Goal: Find specific page/section: Find specific page/section

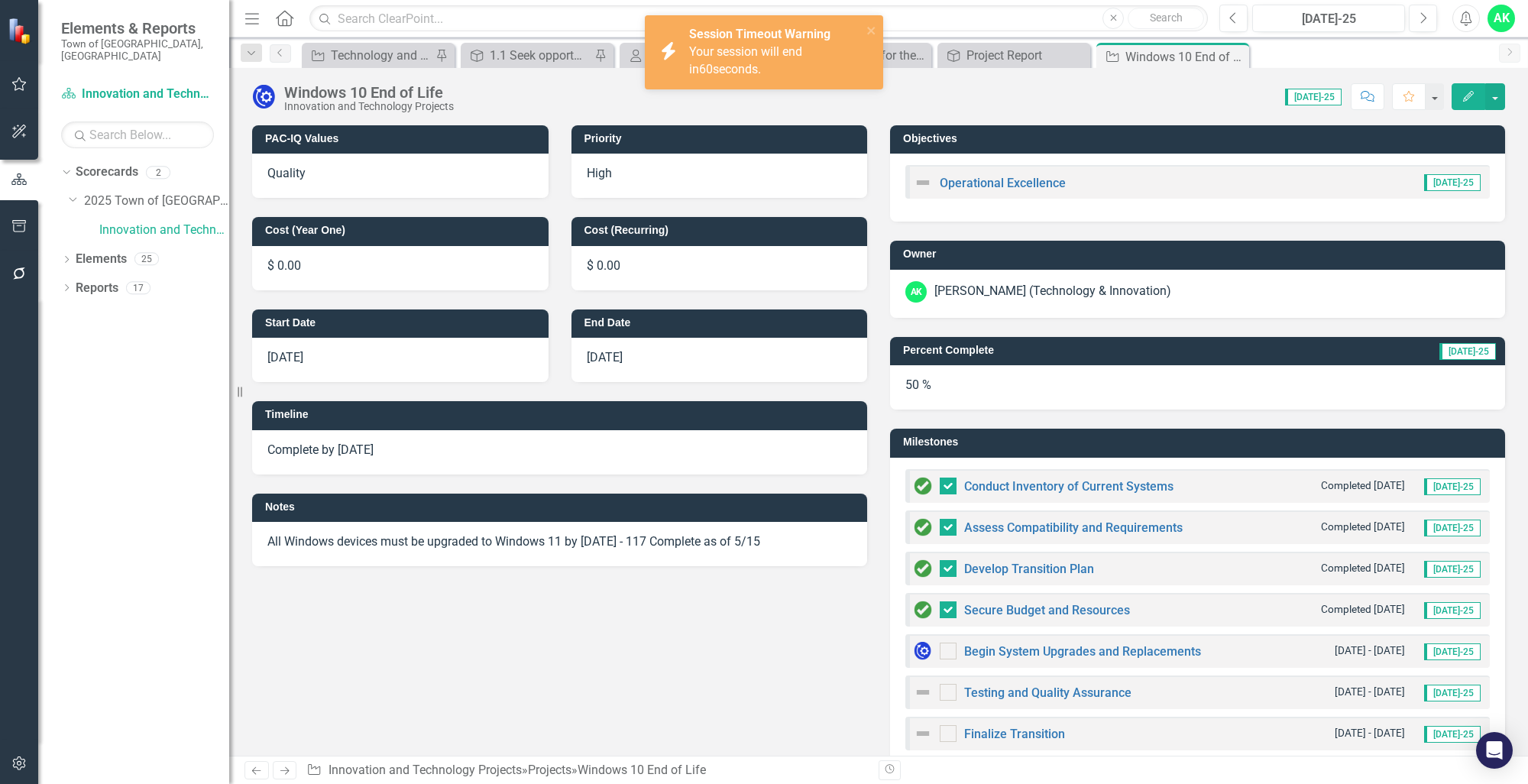
scroll to position [385, 0]
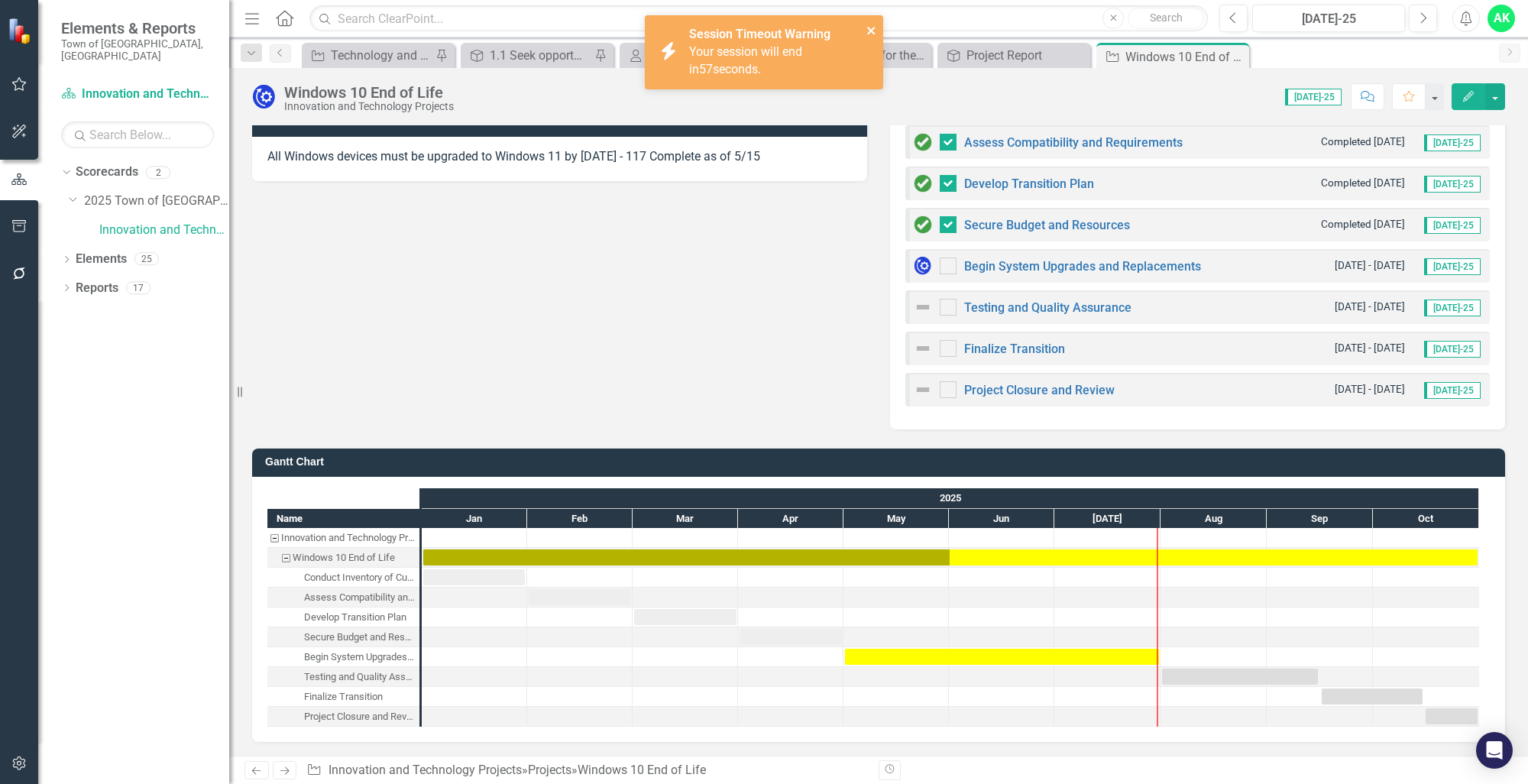
click at [871, 34] on icon "close" at bounding box center [871, 30] width 11 height 12
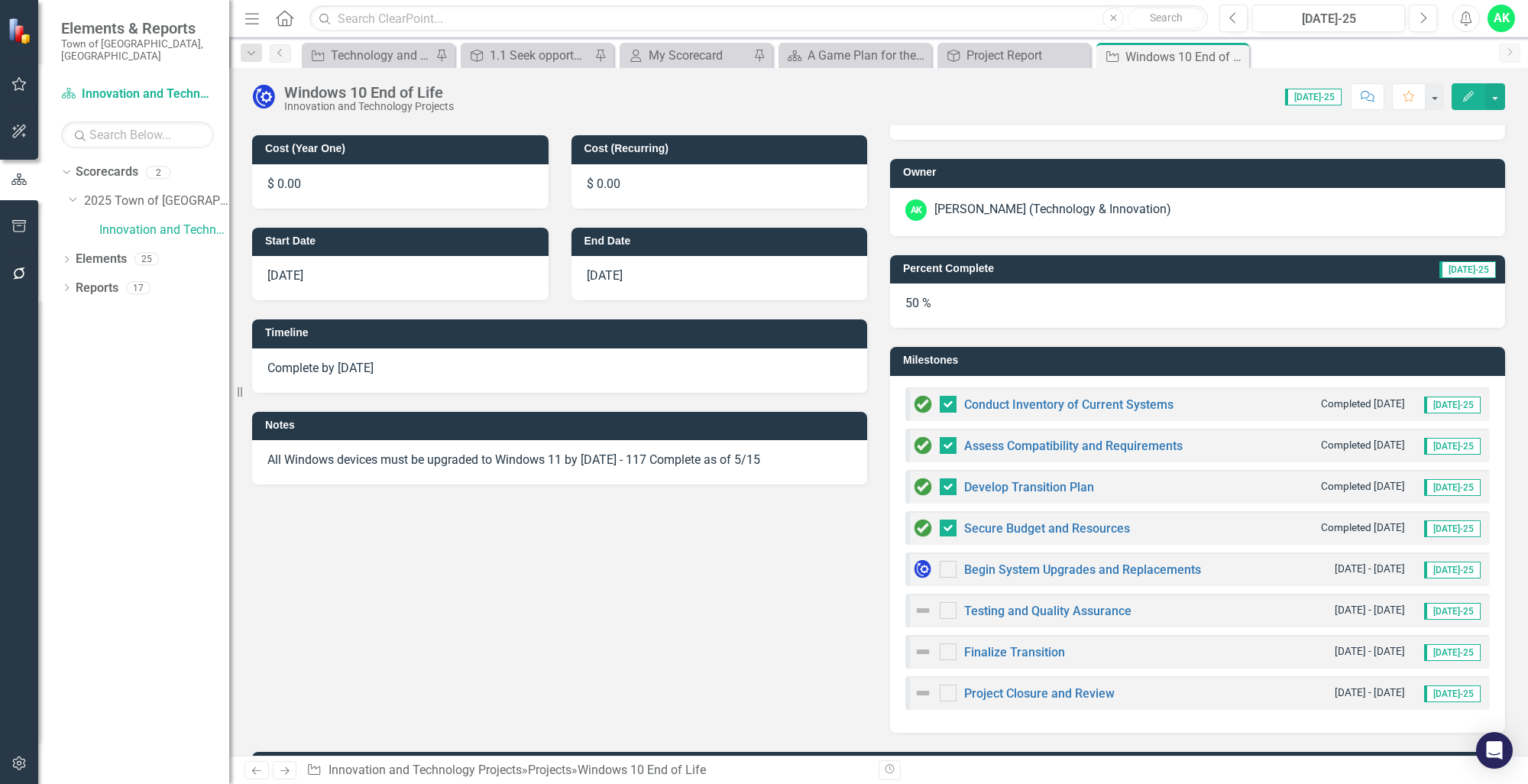
scroll to position [79, 0]
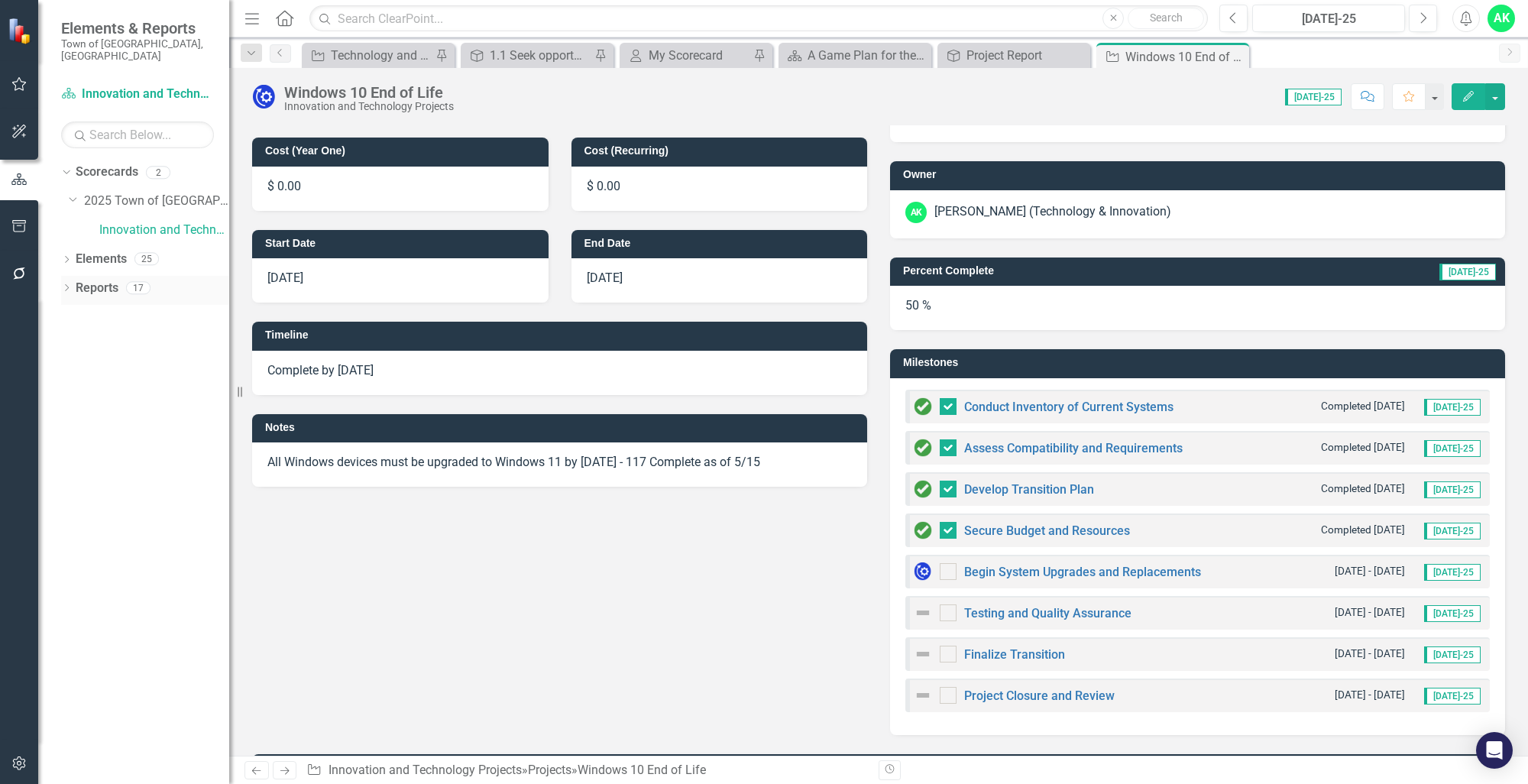
click at [64, 283] on div "Dropdown" at bounding box center [66, 290] width 11 height 13
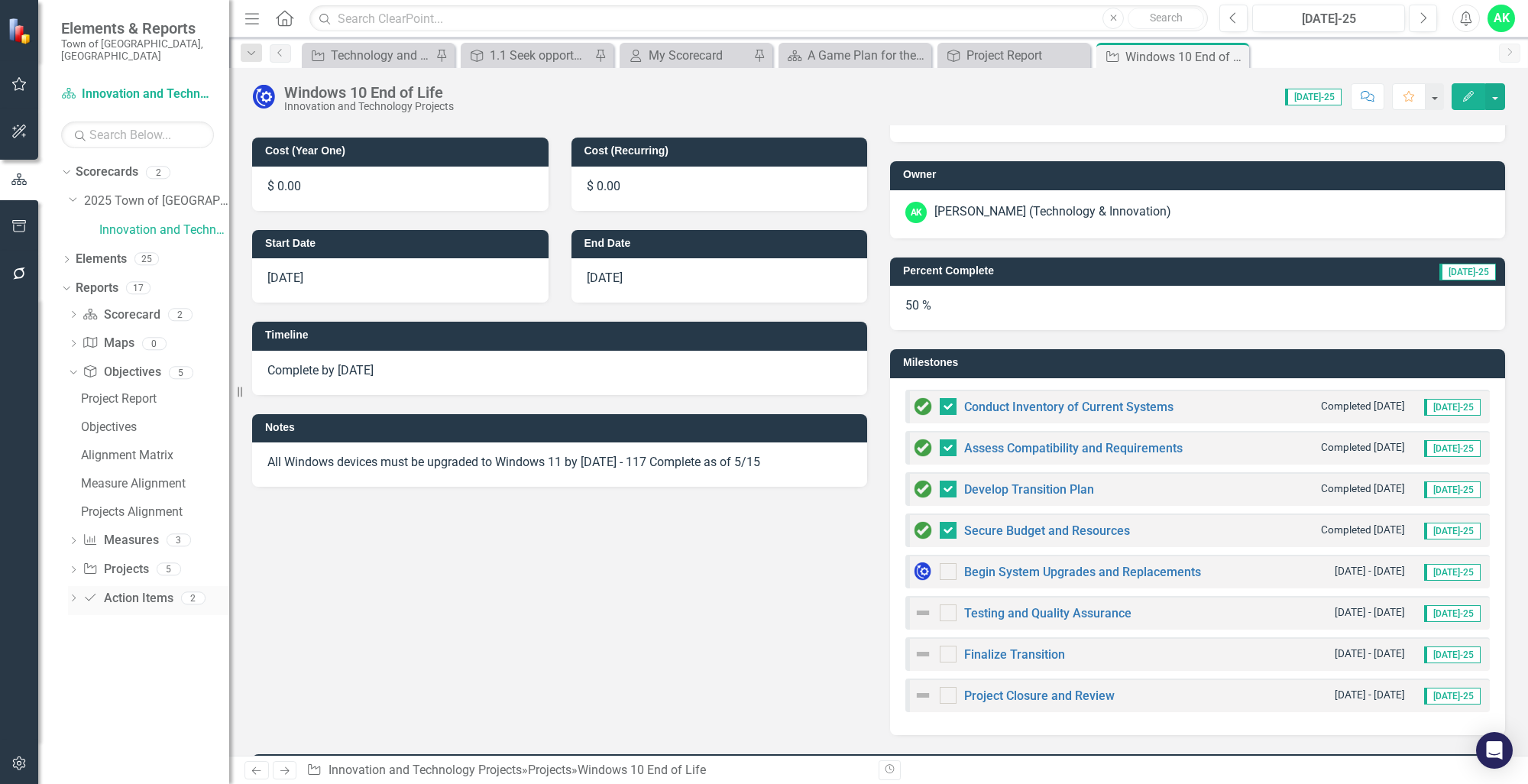
click at [70, 595] on icon "Dropdown" at bounding box center [73, 599] width 11 height 8
click at [68, 453] on icon "Dropdown" at bounding box center [71, 458] width 8 height 11
click at [71, 426] on div "Dropdown" at bounding box center [73, 432] width 11 height 13
click at [119, 478] on div "Gantt Chart" at bounding box center [155, 484] width 148 height 14
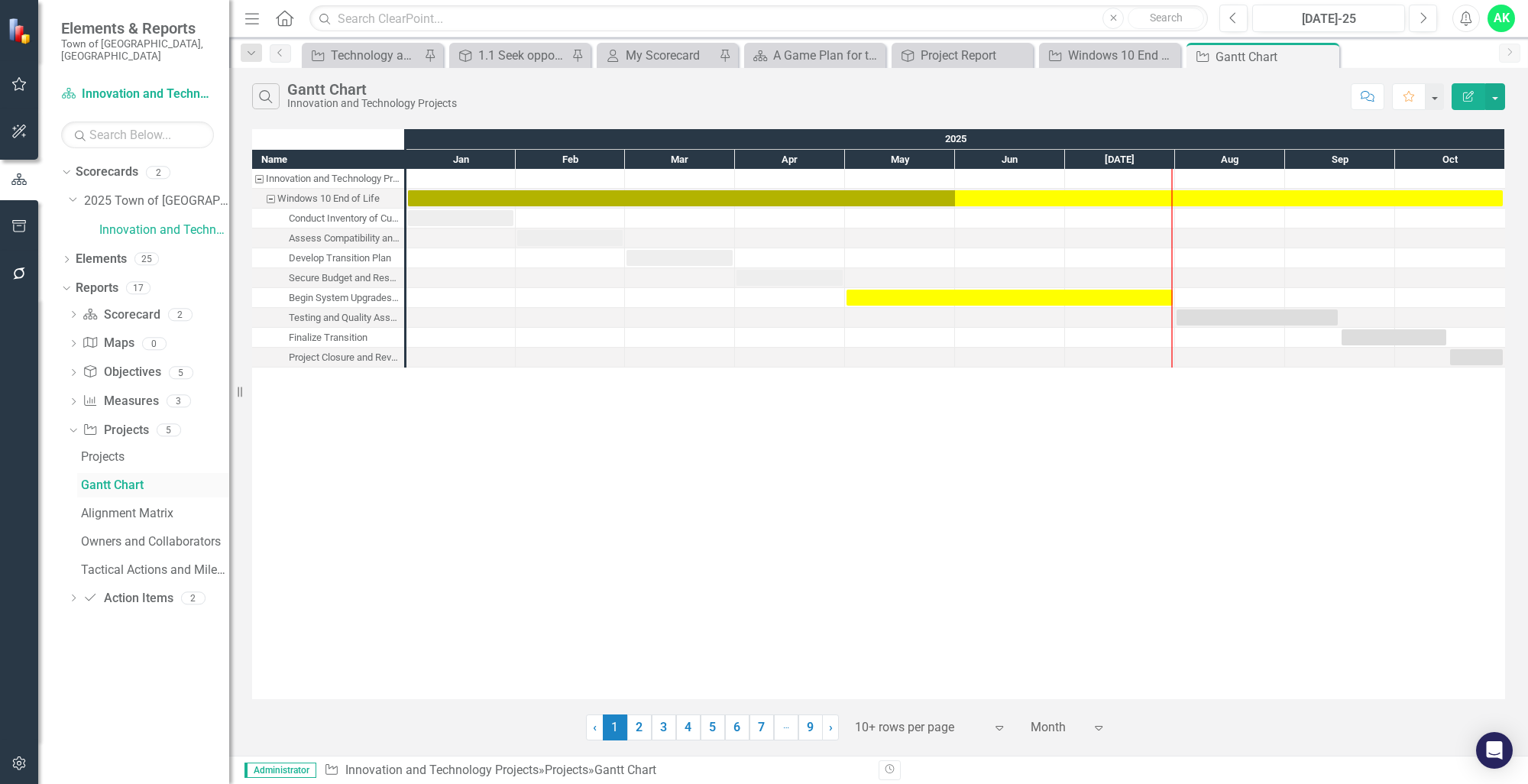
click at [122, 478] on div "Gantt Chart" at bounding box center [155, 484] width 148 height 14
click at [121, 393] on link "Measure Measures" at bounding box center [120, 401] width 75 height 17
